Goal: Task Accomplishment & Management: Manage account settings

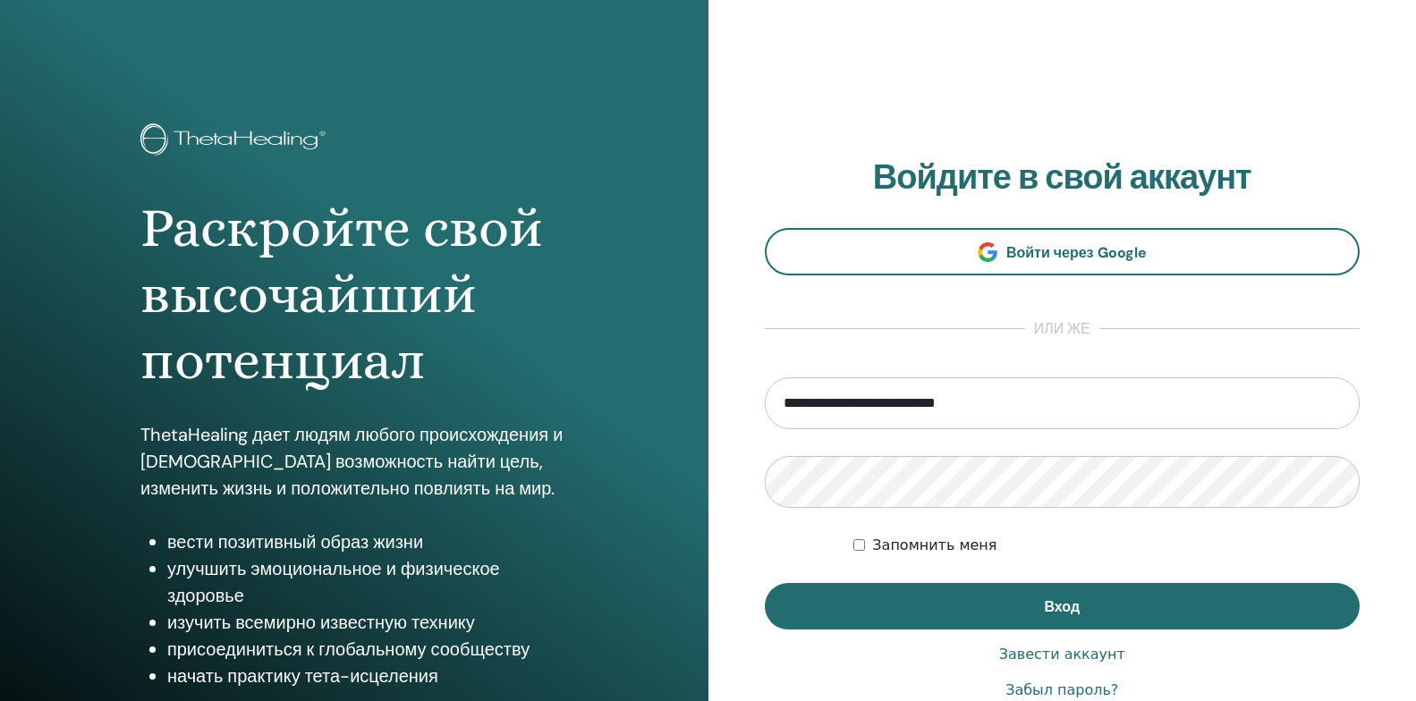
click at [1264, 404] on input "**********" at bounding box center [1063, 404] width 596 height 52
type input "**********"
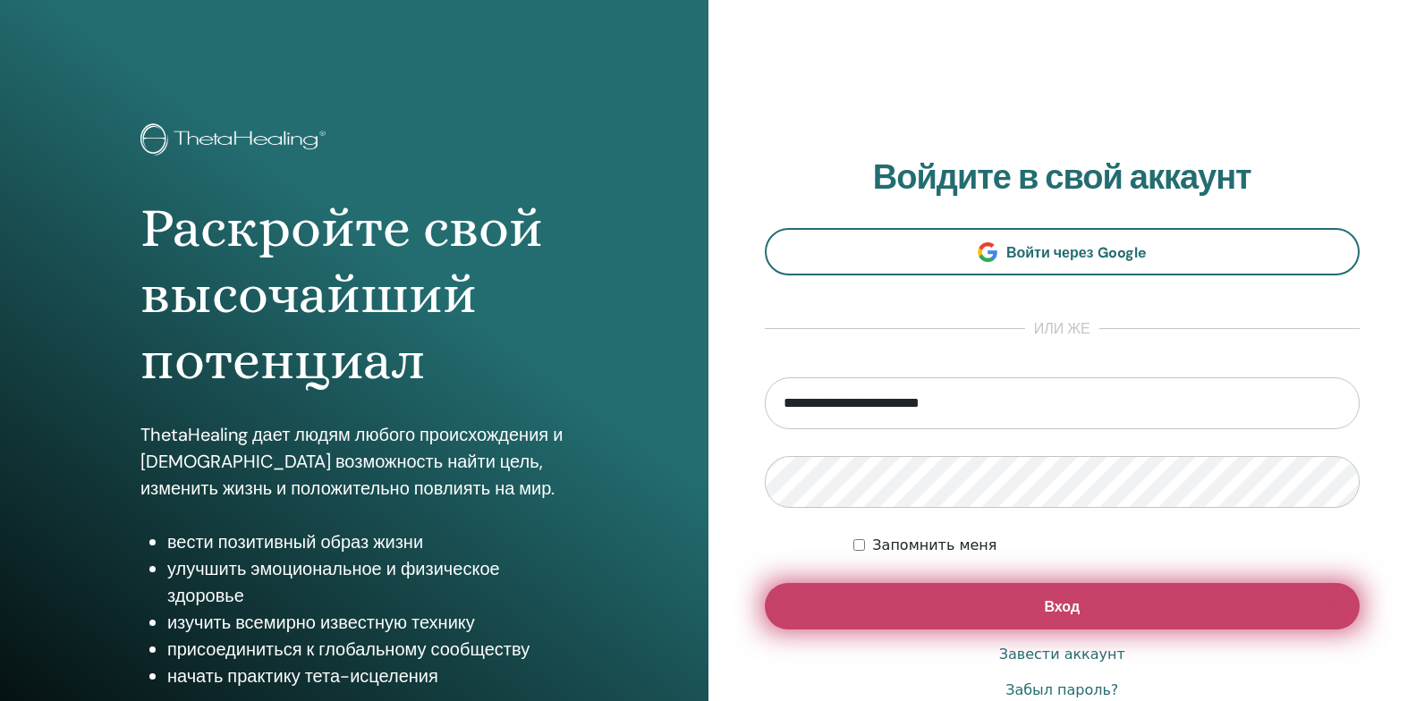
click at [865, 608] on button "Вход" at bounding box center [1063, 606] width 596 height 47
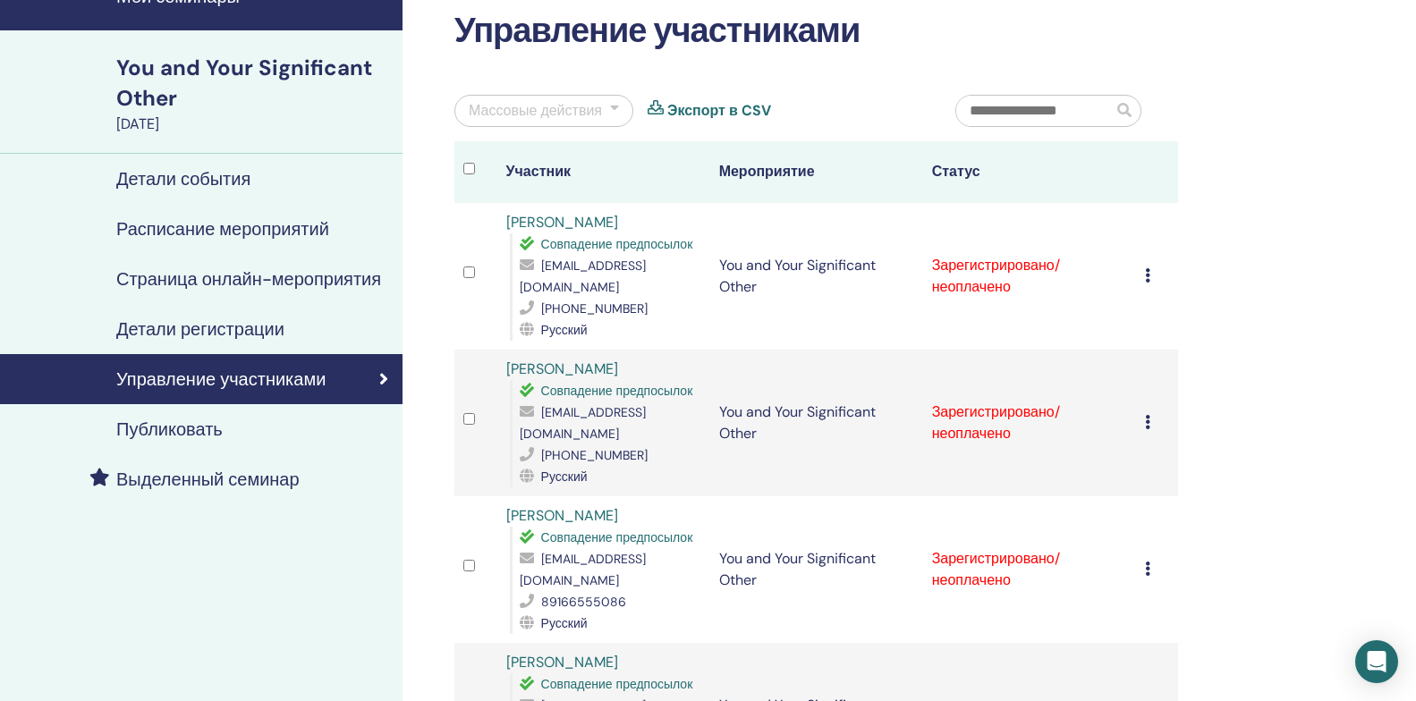
scroll to position [179, 0]
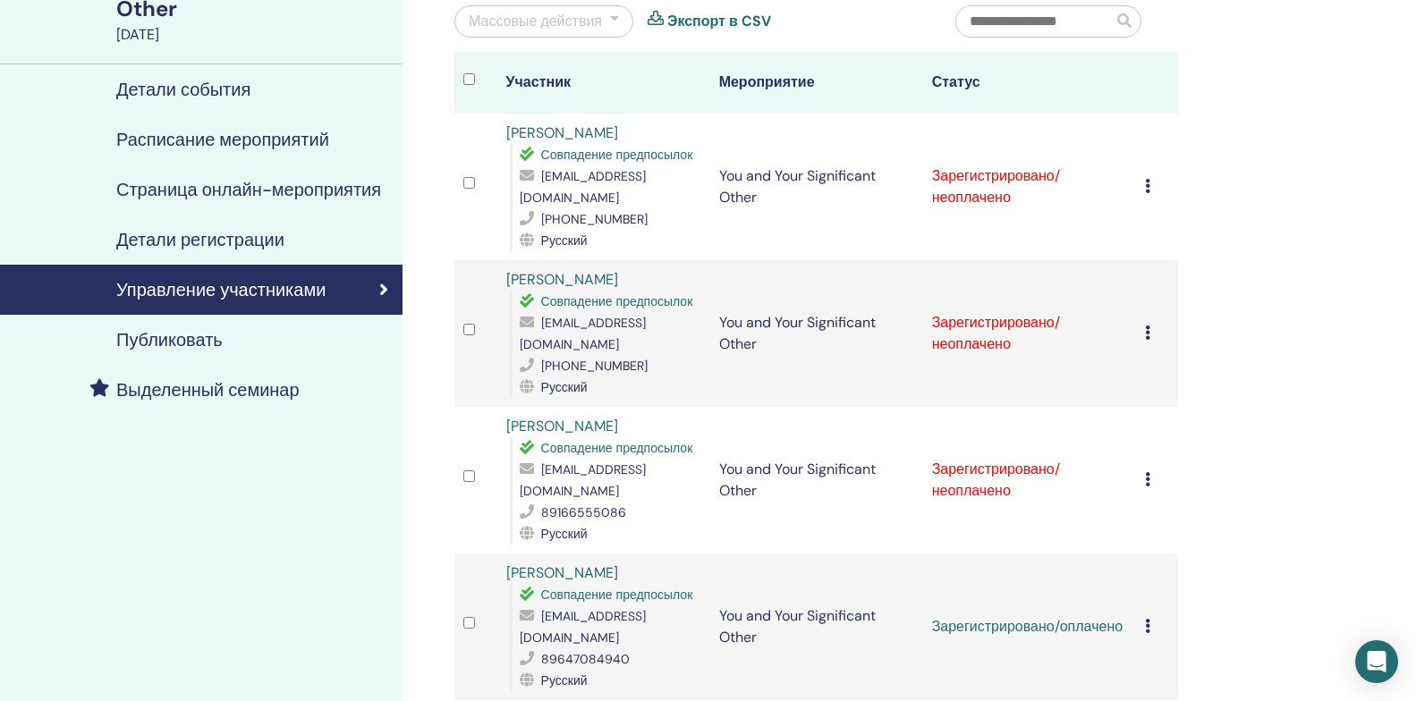
click at [1149, 179] on icon at bounding box center [1147, 186] width 5 height 14
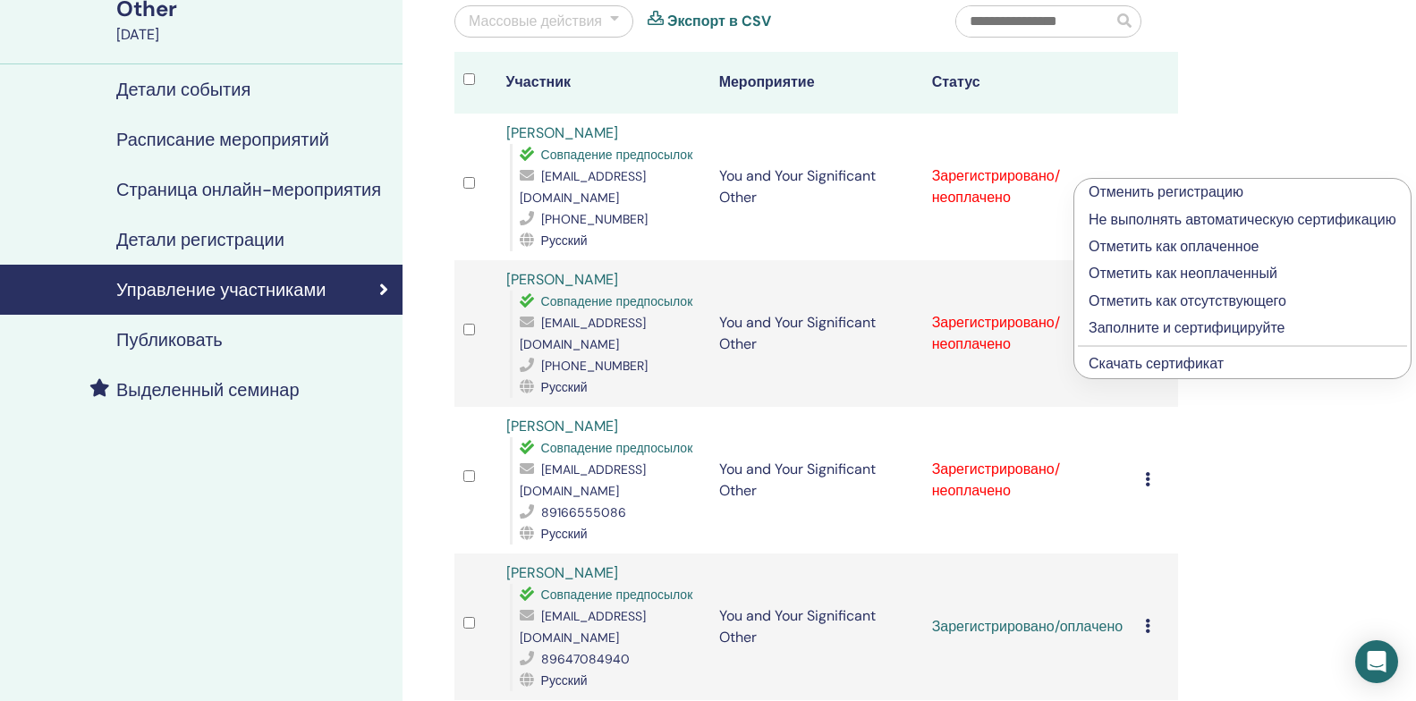
click at [1106, 249] on p "Отметить как оплаченное" at bounding box center [1243, 246] width 308 height 21
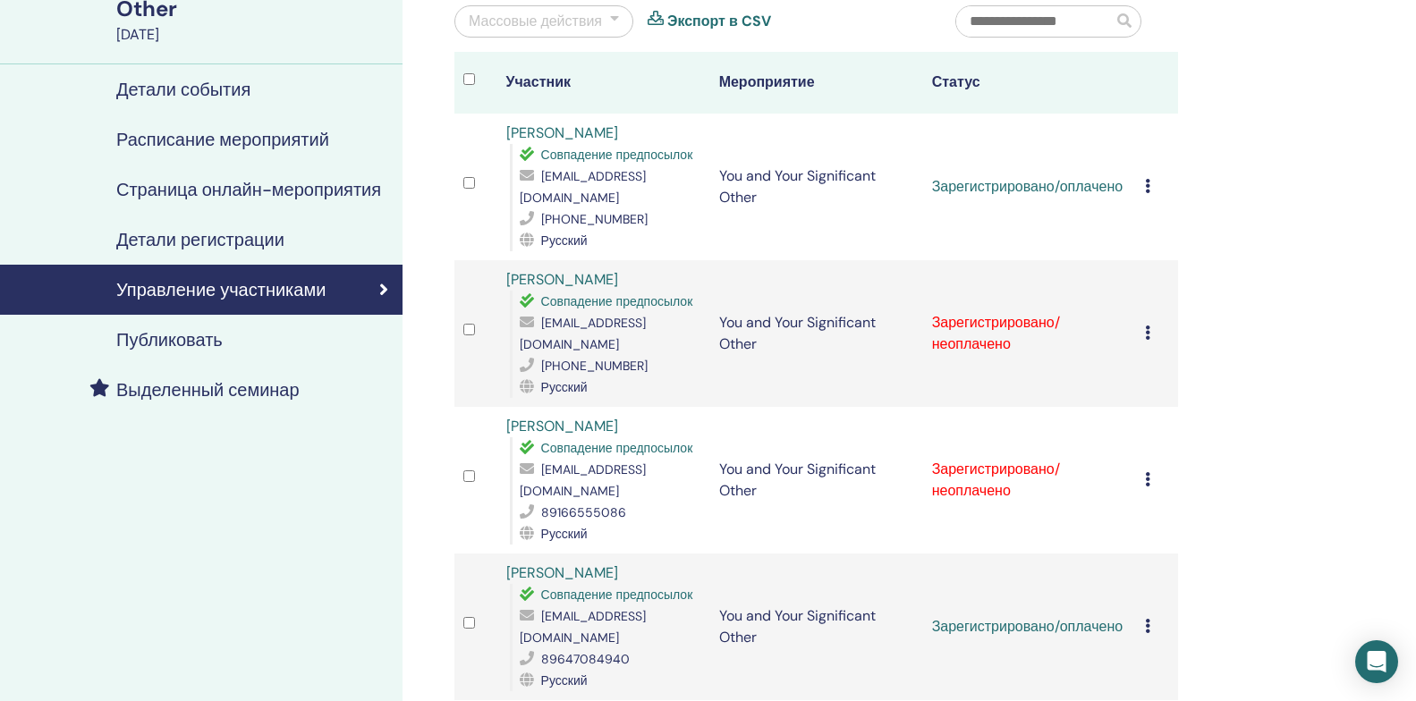
scroll to position [179, 0]
click at [1149, 323] on div "Отменить регистрацию Не выполнять автоматическую сертификацию Отметить как опла…" at bounding box center [1157, 333] width 25 height 21
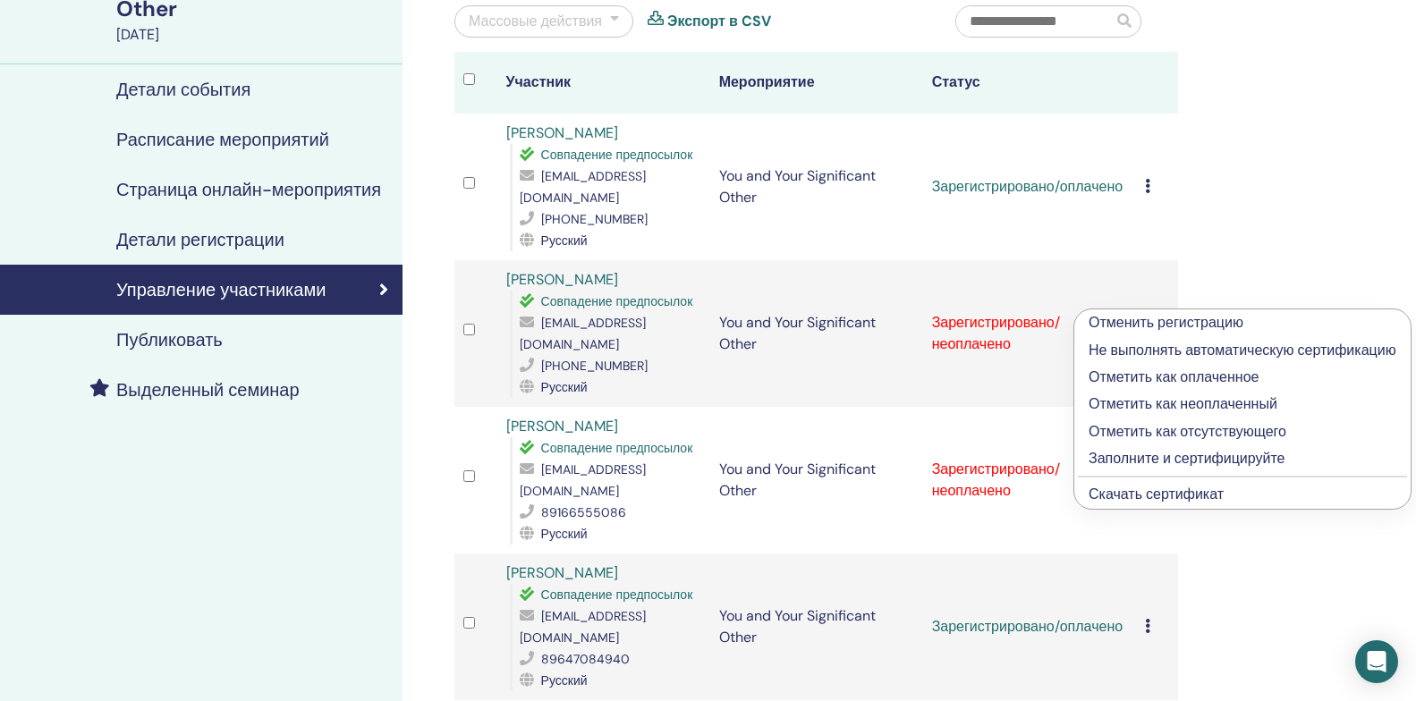
click at [1132, 378] on p "Отметить как оплаченное" at bounding box center [1243, 377] width 308 height 21
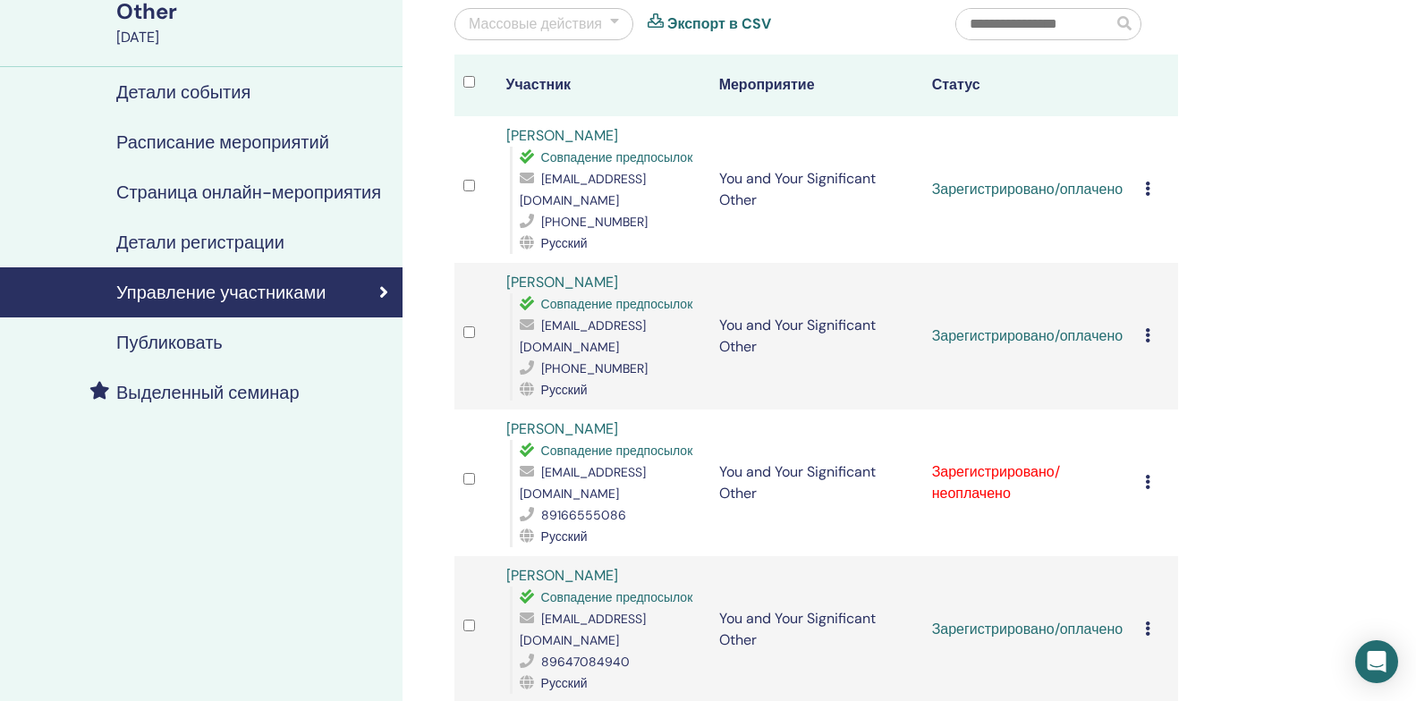
scroll to position [179, 0]
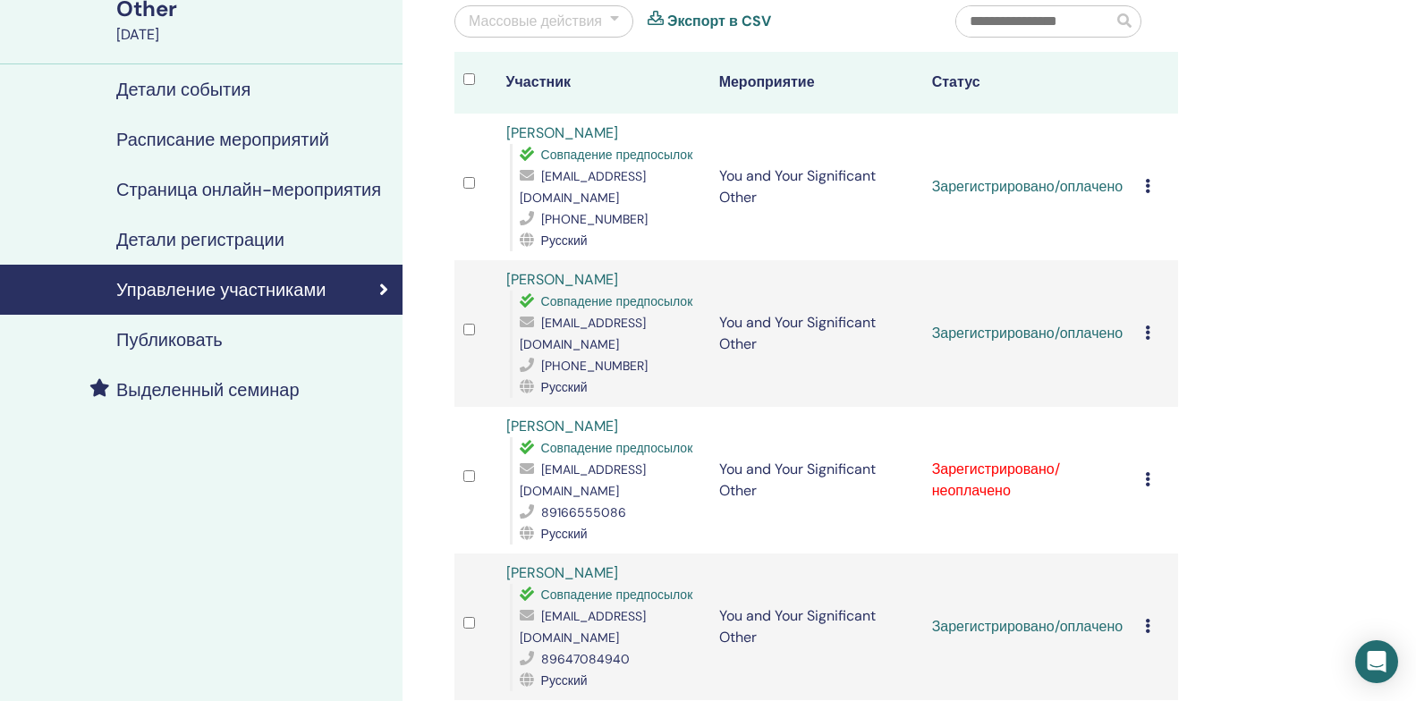
click at [1146, 470] on div "Отменить регистрацию Не выполнять автоматическую сертификацию Отметить как опла…" at bounding box center [1157, 480] width 25 height 21
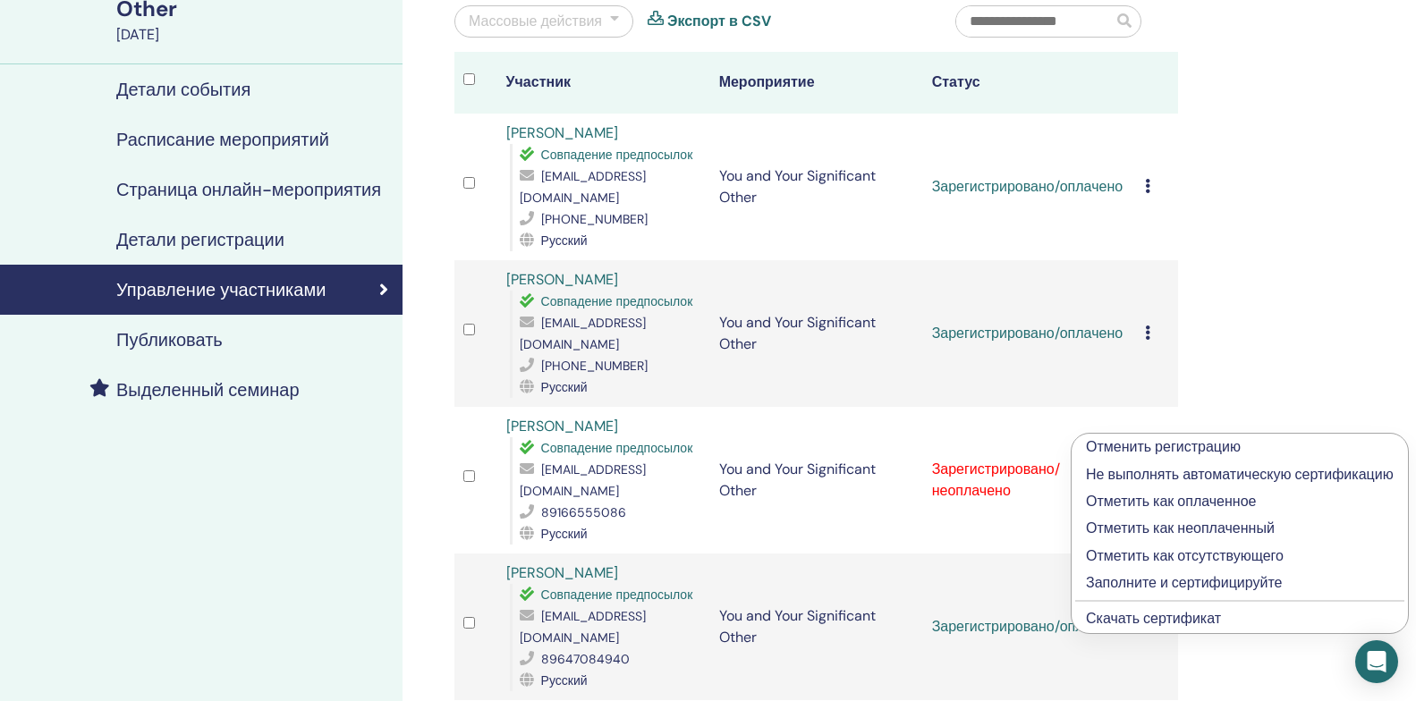
click at [1139, 500] on p "Отметить как оплаченное" at bounding box center [1240, 501] width 308 height 21
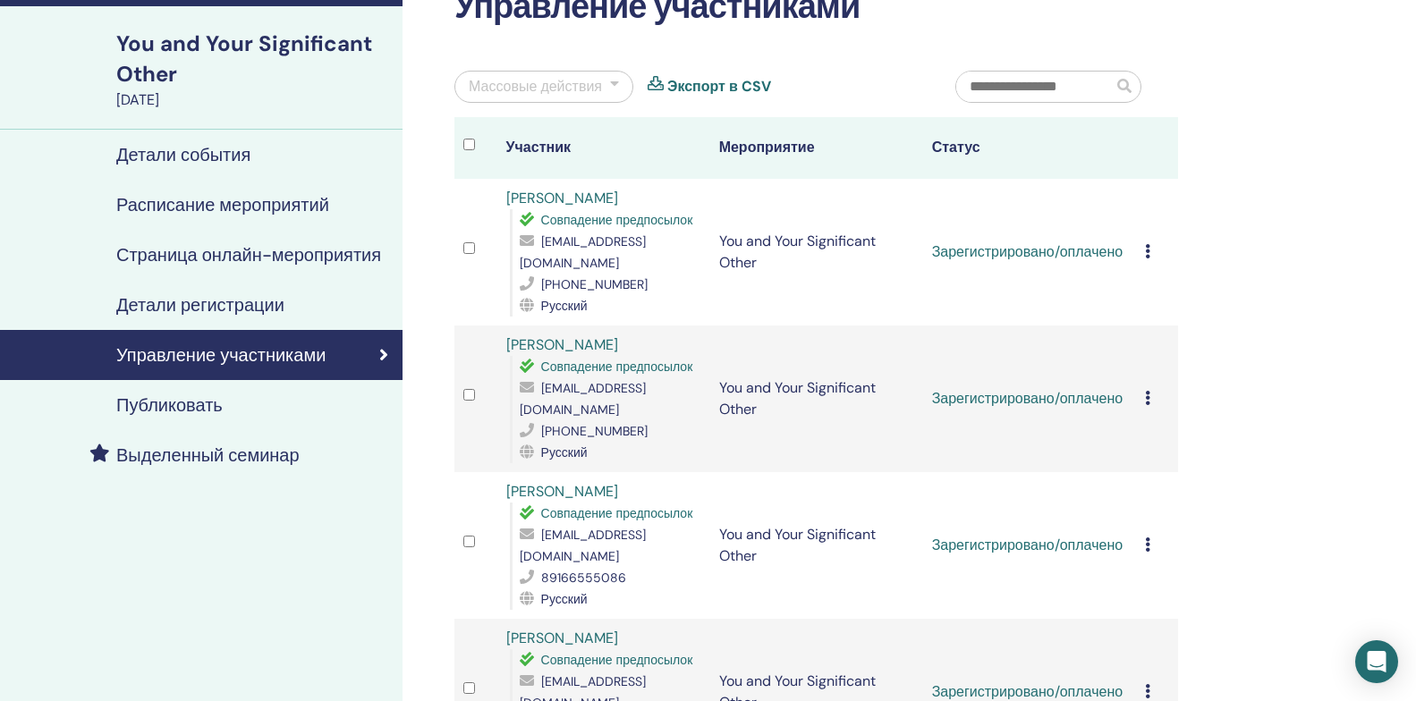
scroll to position [179, 0]
